Goal: Find specific page/section: Find specific page/section

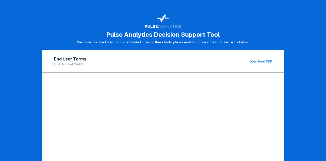
click at [210, 24] on div "Pulse Analytics Decision Support Tool Welcome to Pulse Analytics. To get starte…" at bounding box center [163, 28] width 230 height 32
drag, startPoint x: 291, startPoint y: 0, endPoint x: 148, endPoint y: 35, distance: 147.5
click at [146, 37] on div "Pulse Analytics Decision Support Tool Welcome to Pulse Analytics. To get starte…" at bounding box center [163, 28] width 230 height 32
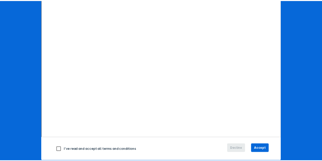
scroll to position [81, 0]
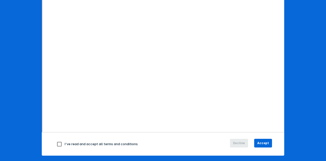
click at [59, 143] on input "checkbox" at bounding box center [59, 144] width 11 height 11
checkbox input "true"
drag, startPoint x: 260, startPoint y: 142, endPoint x: 316, endPoint y: 116, distance: 61.6
click at [262, 141] on span "Accept" at bounding box center [263, 143] width 12 height 5
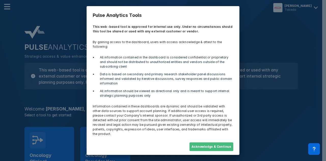
click at [217, 142] on button "Acknowledge & Continue" at bounding box center [212, 146] width 44 height 9
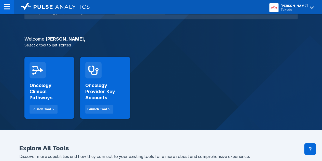
scroll to position [76, 0]
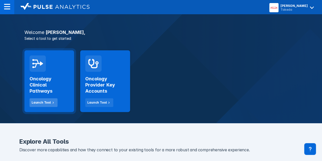
click at [39, 102] on div "Launch Tool" at bounding box center [41, 102] width 19 height 5
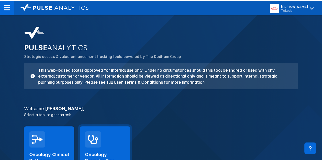
scroll to position [76, 0]
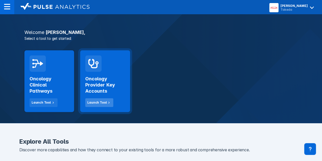
click at [98, 102] on div "Launch Tool" at bounding box center [96, 102] width 19 height 5
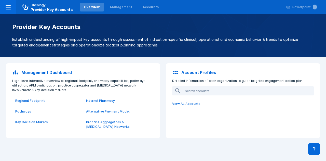
click at [40, 70] on p "Management Dashboard" at bounding box center [46, 72] width 50 height 6
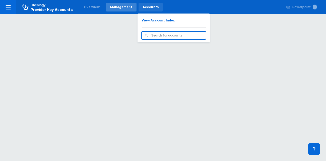
click at [145, 6] on div "Accounts" at bounding box center [151, 7] width 16 height 5
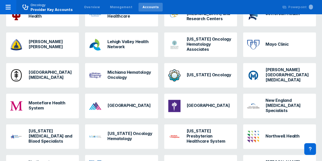
scroll to position [280, 0]
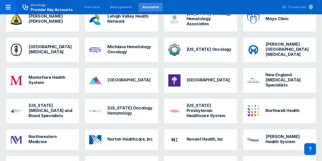
click at [44, 134] on h3 "Northwestern Medicine" at bounding box center [52, 139] width 46 height 10
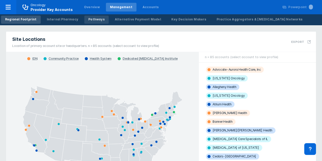
click at [89, 17] on div "Pathways" at bounding box center [96, 19] width 16 height 5
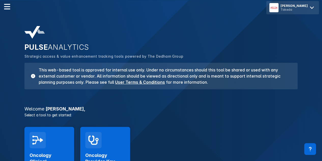
click at [312, 7] on icon at bounding box center [312, 8] width 8 height 8
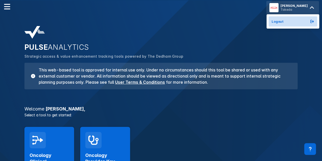
click at [284, 23] on span "Logout" at bounding box center [278, 21] width 12 height 4
